Goal: Transaction & Acquisition: Purchase product/service

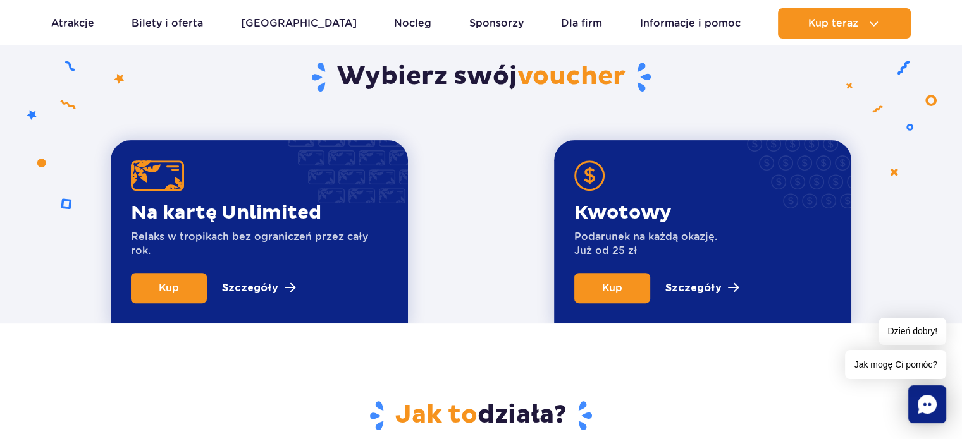
scroll to position [402, 0]
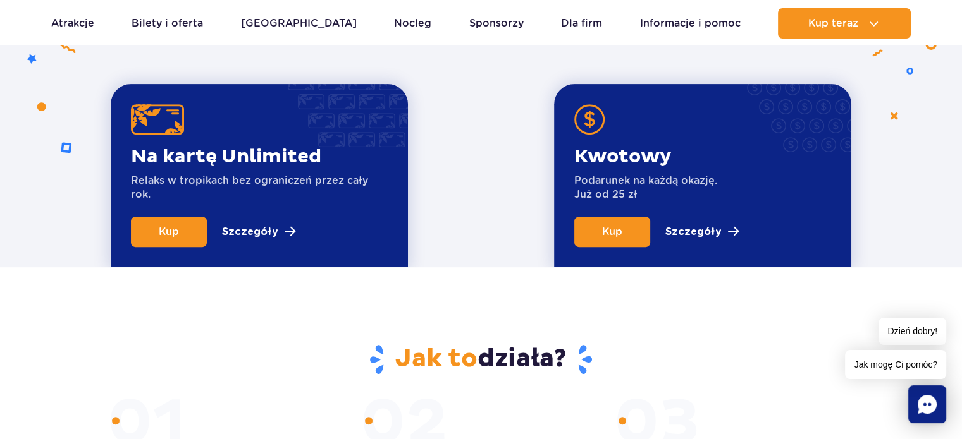
scroll to position [506, 0]
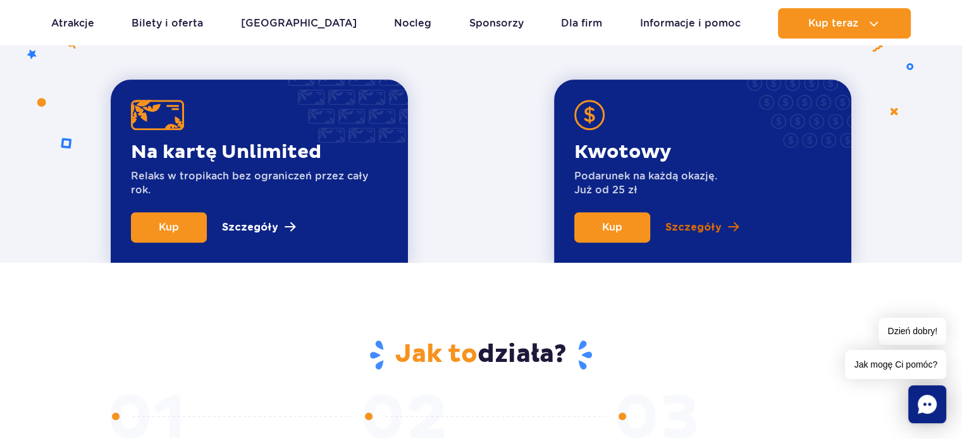
click at [704, 227] on p "Szczegóły" at bounding box center [693, 227] width 56 height 15
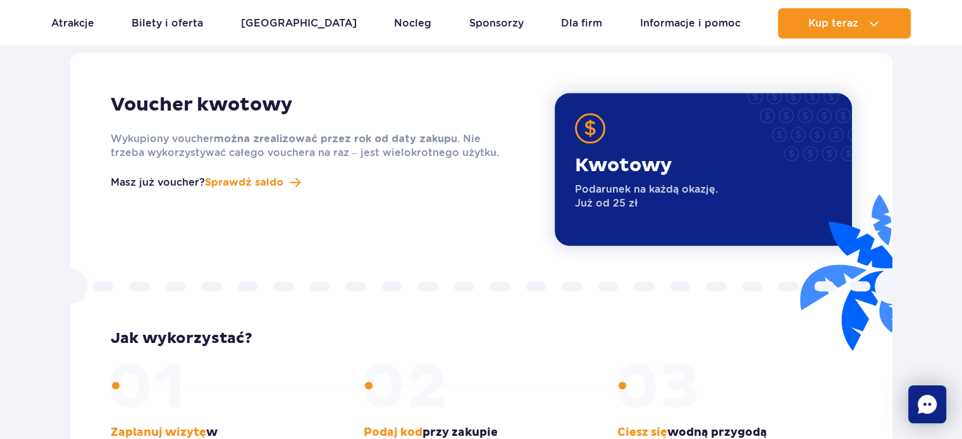
scroll to position [1601, 0]
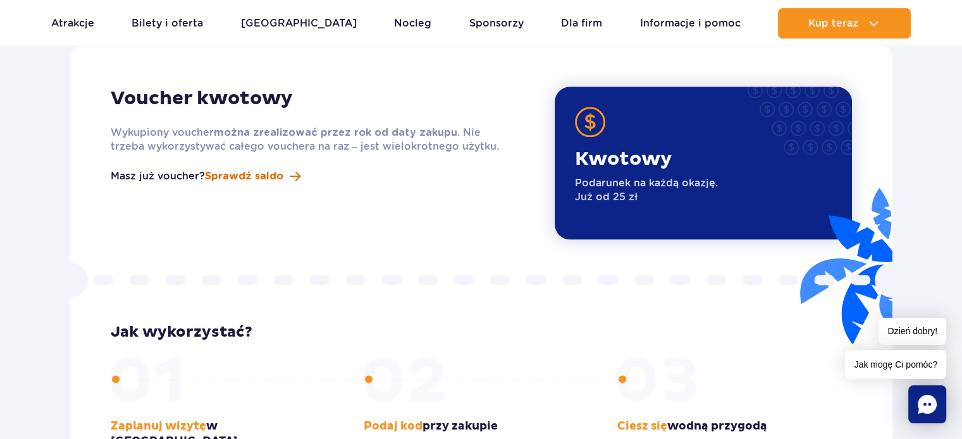
click at [252, 169] on span "Sprawdź saldo" at bounding box center [244, 176] width 78 height 15
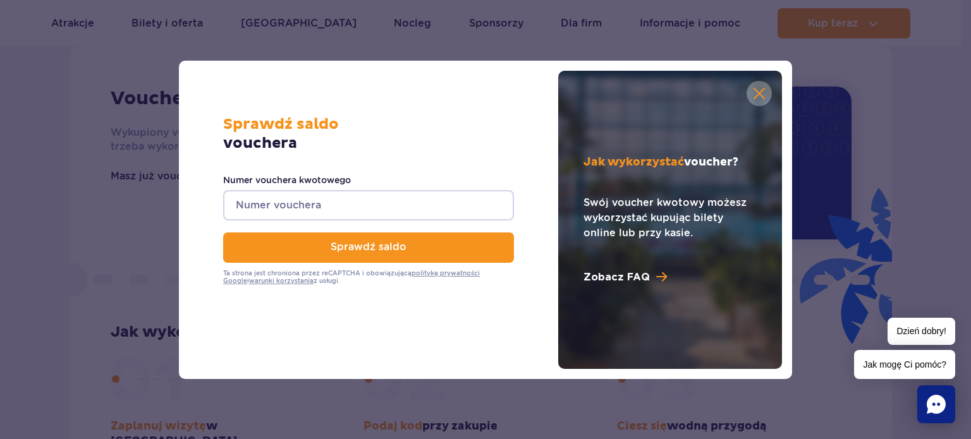
click at [895, 128] on div "Sprawdź saldo vouchera Numer vouchera kwotowego Sprawdź saldo Ta strona jest ch…" at bounding box center [485, 219] width 951 height 439
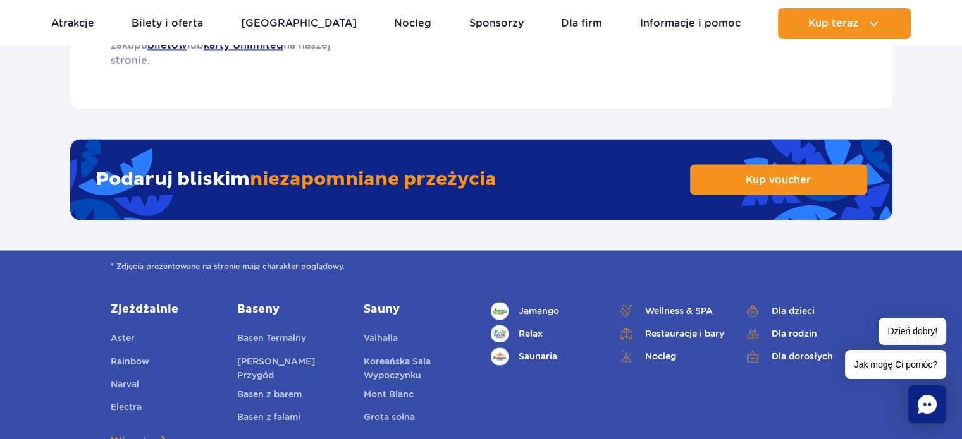
scroll to position [2044, 0]
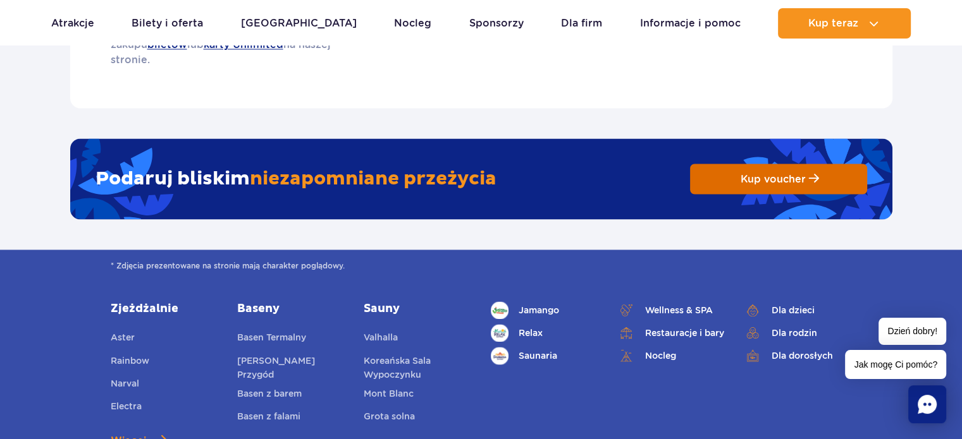
click at [764, 173] on span "Kup voucher" at bounding box center [772, 179] width 65 height 12
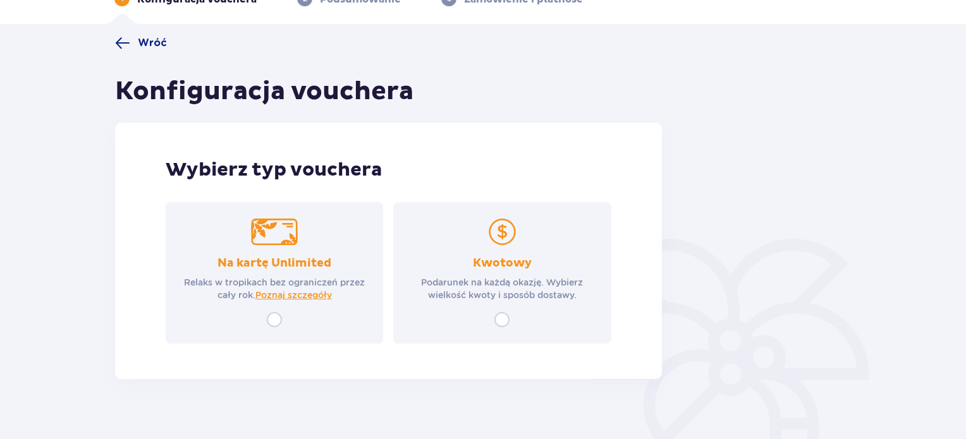
scroll to position [90, 0]
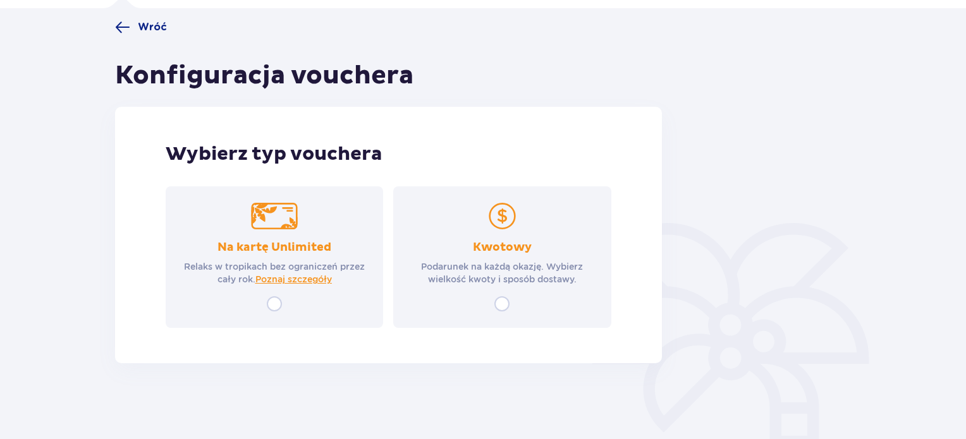
click at [501, 303] on input "radio" at bounding box center [501, 303] width 15 height 15
radio input "true"
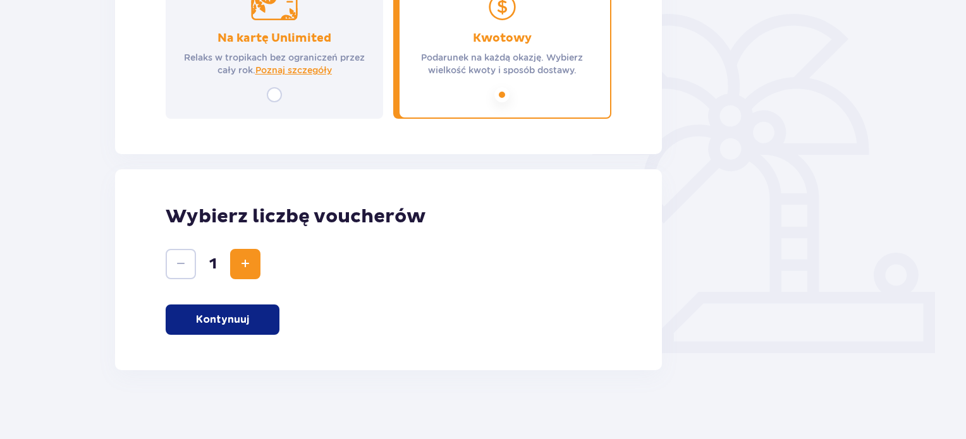
scroll to position [306, 0]
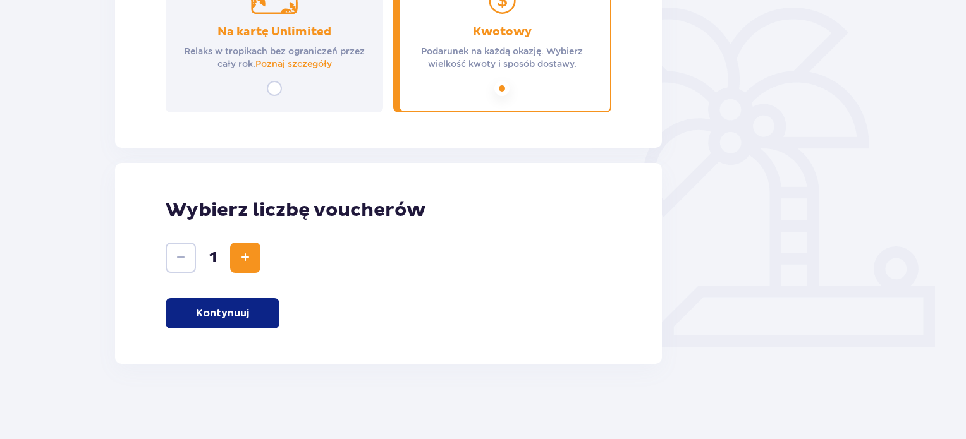
click at [228, 313] on p "Kontynuuj" at bounding box center [222, 314] width 53 height 14
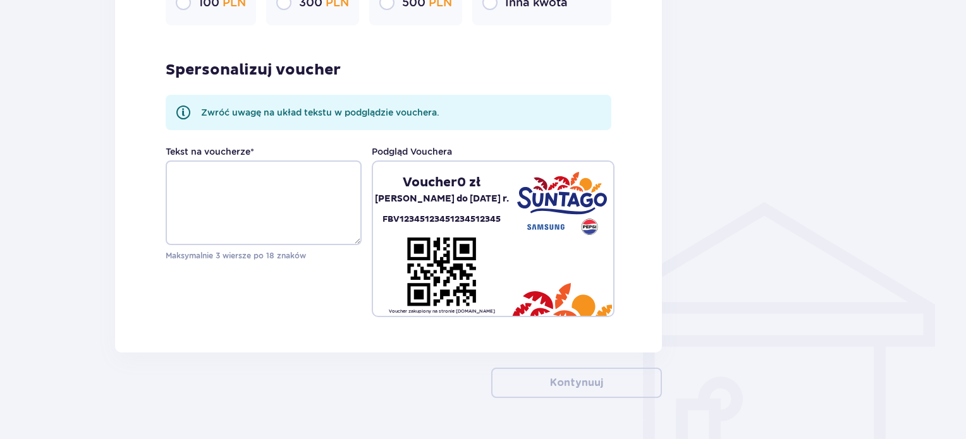
scroll to position [859, 0]
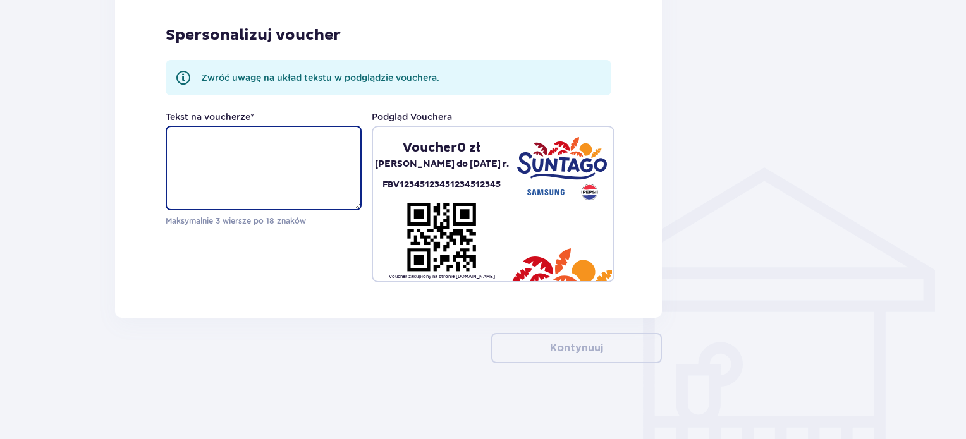
click at [214, 149] on textarea "Tekst na voucherze *" at bounding box center [264, 168] width 196 height 85
type textarea "dfdfadfg"
drag, startPoint x: 229, startPoint y: 140, endPoint x: 172, endPoint y: 142, distance: 56.9
click at [172, 142] on textarea "dfdfadfg" at bounding box center [264, 168] width 196 height 85
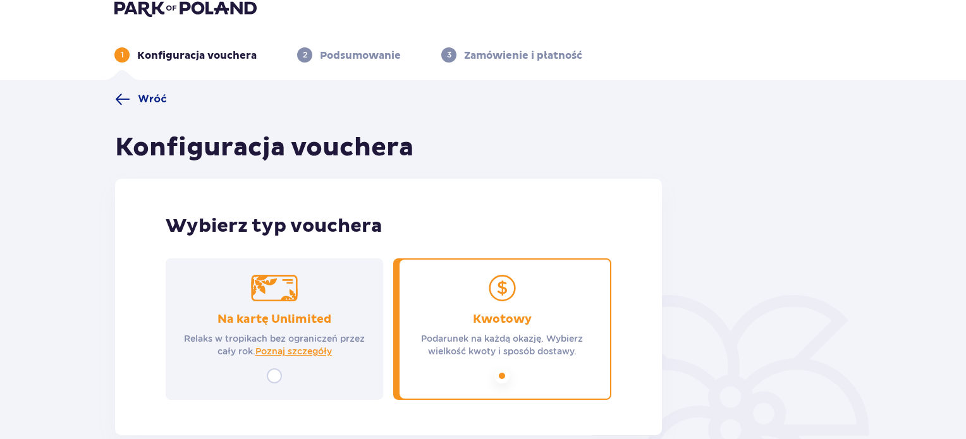
scroll to position [0, 0]
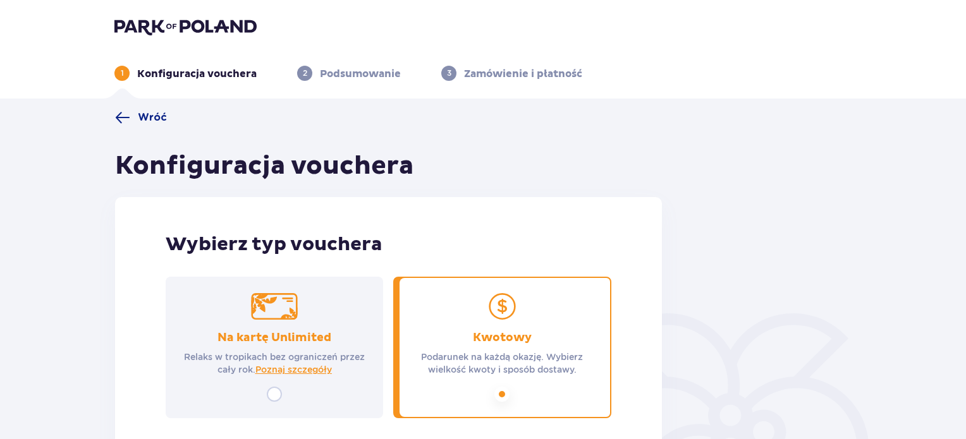
click at [156, 25] on img at bounding box center [185, 27] width 142 height 18
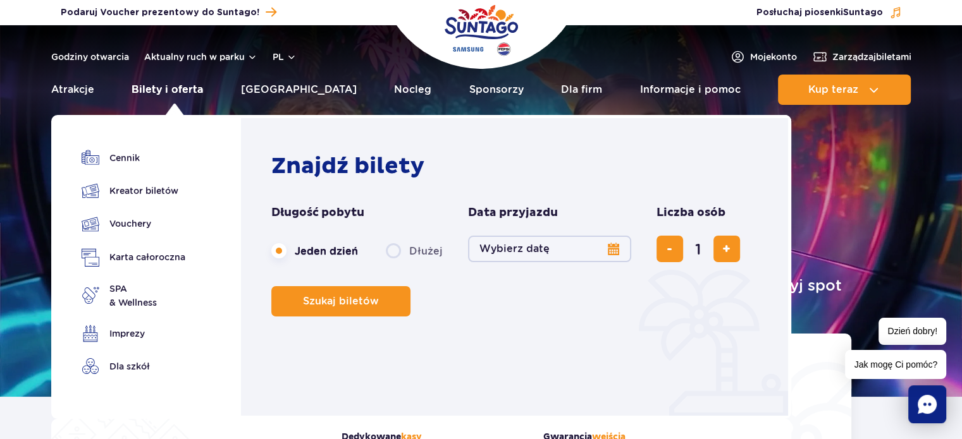
click at [171, 89] on link "Bilety i oferta" at bounding box center [166, 90] width 71 height 30
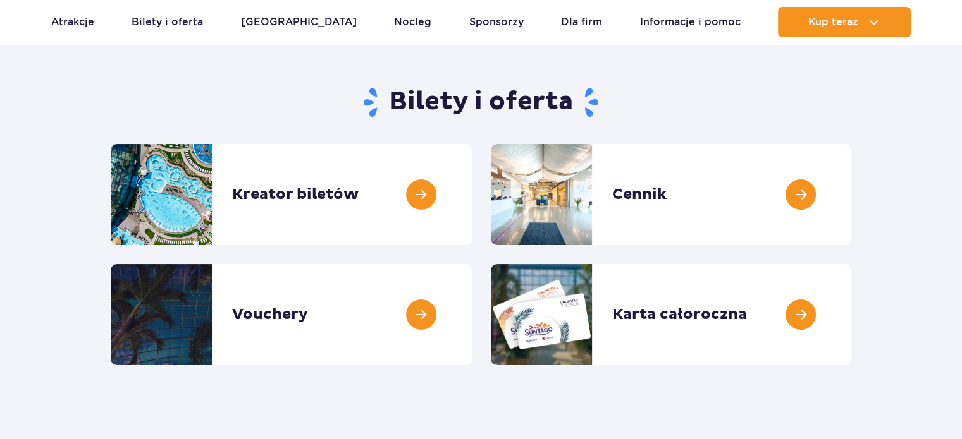
scroll to position [126, 0]
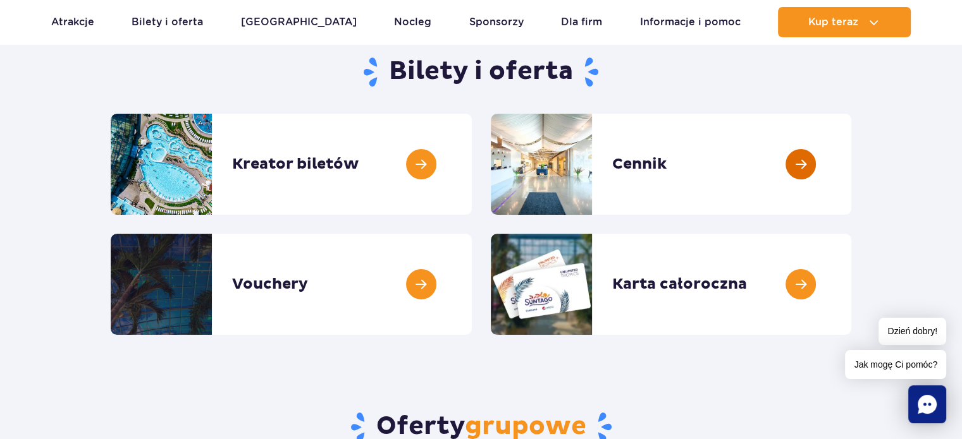
click at [851, 161] on link at bounding box center [851, 164] width 0 height 101
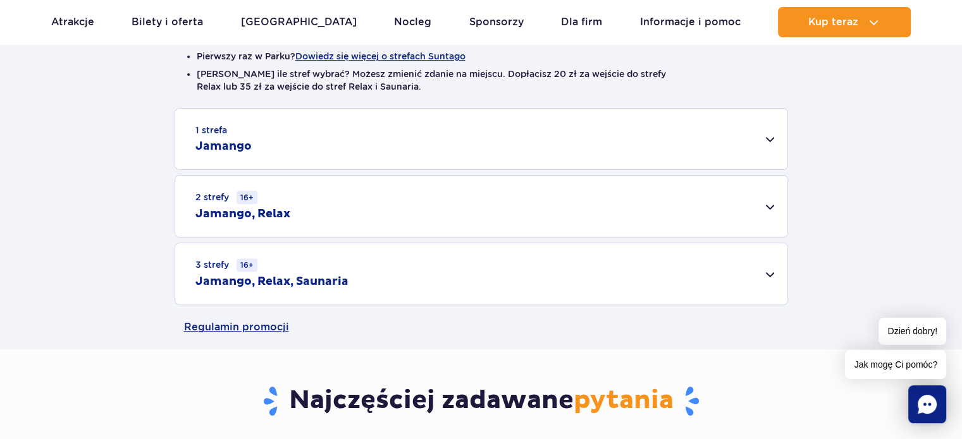
scroll to position [379, 0]
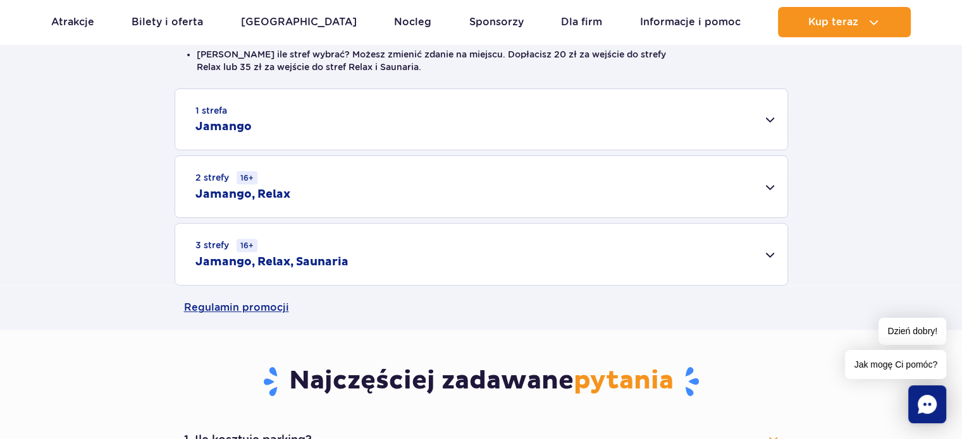
click at [769, 255] on div "3 strefy 16+ Jamango, Relax, Saunaria" at bounding box center [481, 254] width 612 height 61
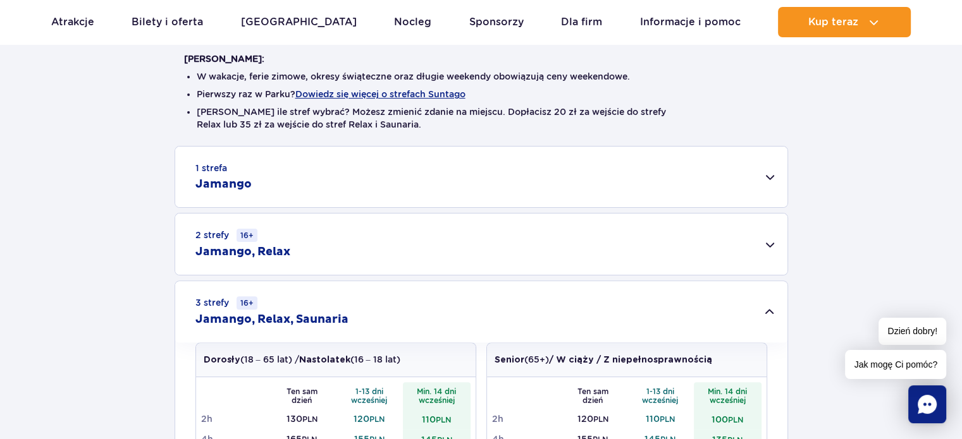
scroll to position [316, 0]
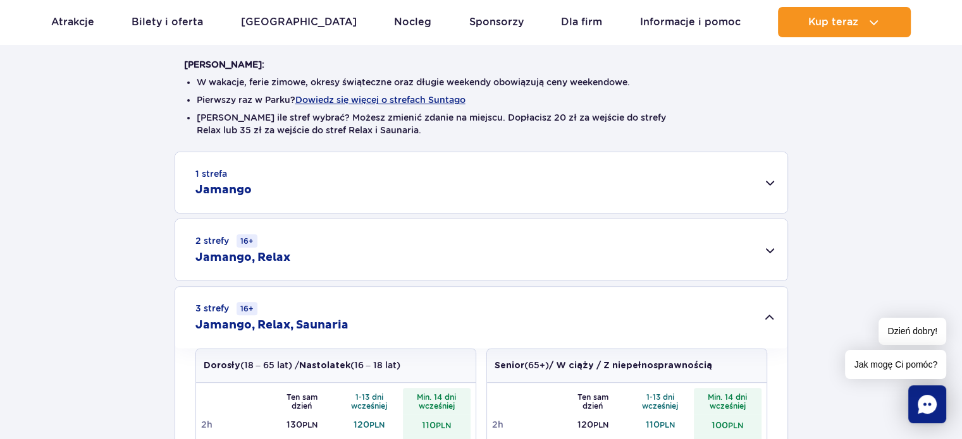
click at [766, 183] on div "1 strefa Jamango" at bounding box center [481, 182] width 612 height 61
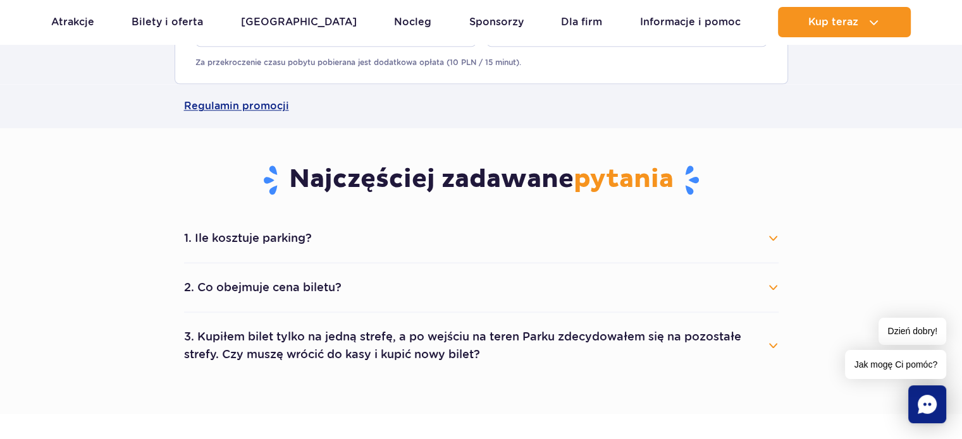
scroll to position [1264, 0]
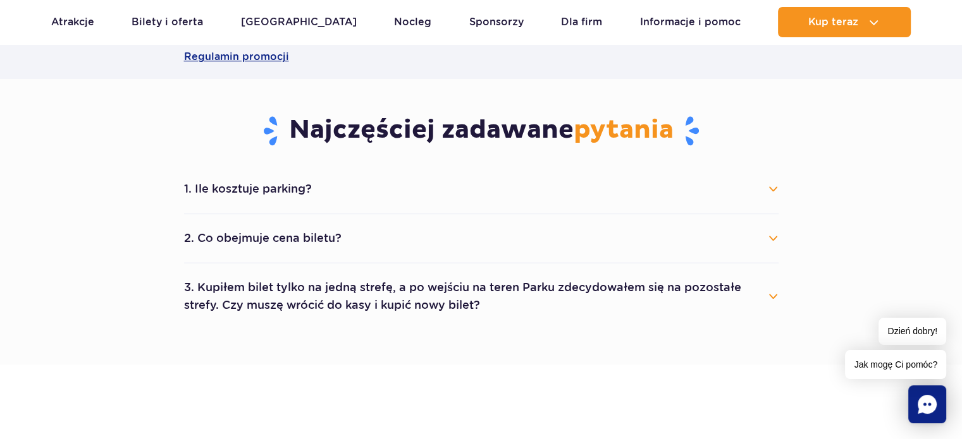
click at [769, 293] on button "3. Kupiłem bilet tylko na jedną strefę, a po wejściu na teren Parku zdecydowałe…" at bounding box center [481, 297] width 594 height 46
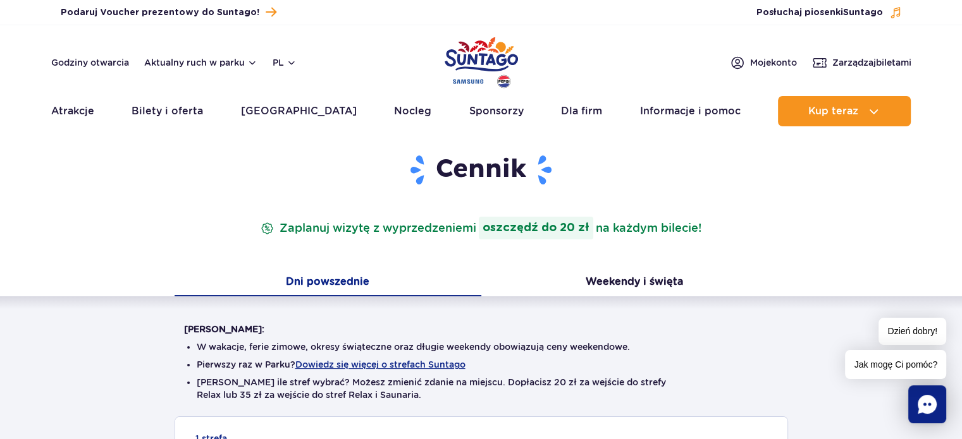
scroll to position [0, 0]
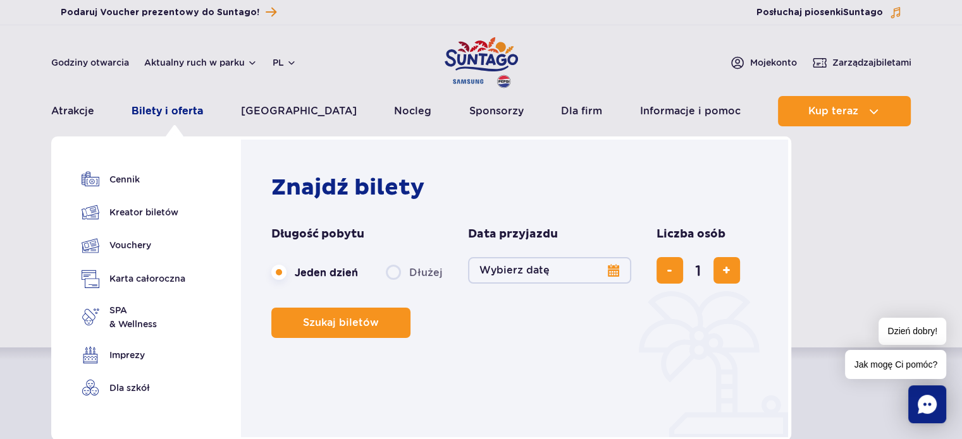
click at [166, 109] on link "Bilety i oferta" at bounding box center [166, 111] width 71 height 30
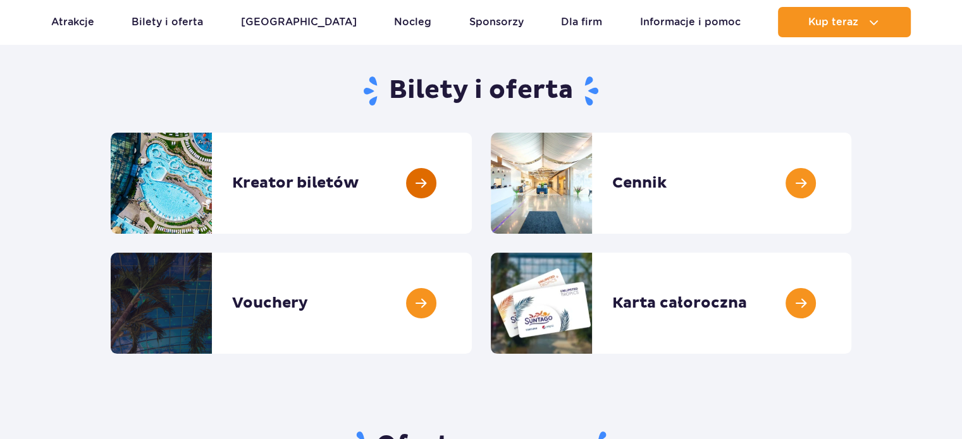
scroll to position [126, 0]
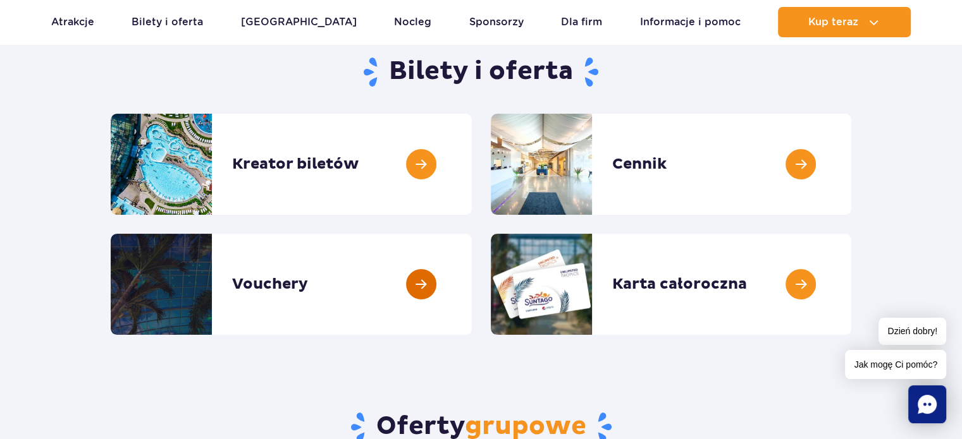
click at [472, 280] on link at bounding box center [472, 284] width 0 height 101
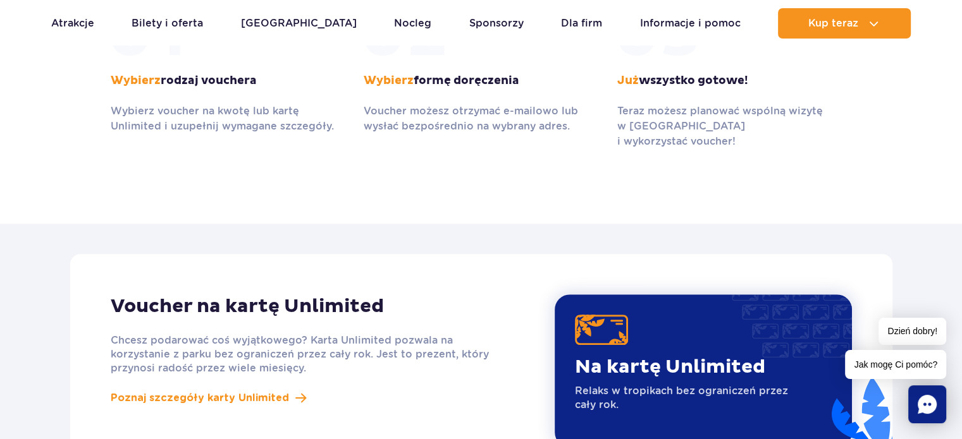
scroll to position [948, 0]
